Goal: Check status: Check status

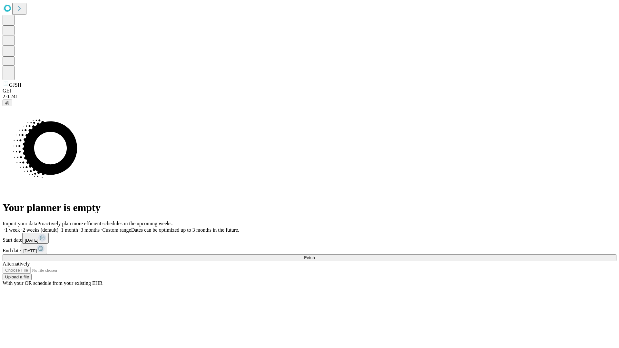
click at [314, 255] on span "Fetch" at bounding box center [309, 257] width 11 height 5
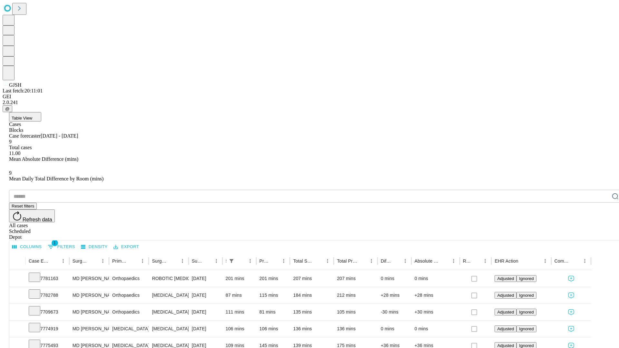
click at [577, 228] on div "Scheduled" at bounding box center [315, 231] width 613 height 6
